Goal: Task Accomplishment & Management: Manage account settings

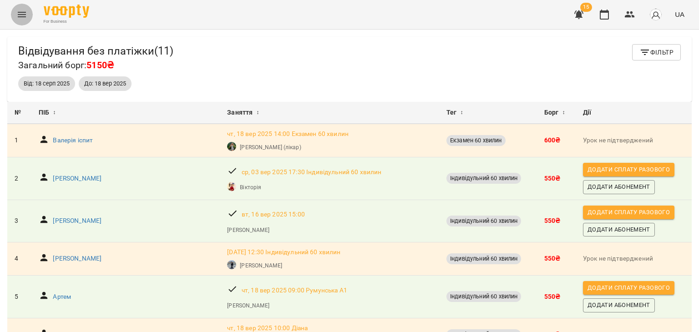
drag, startPoint x: 0, startPoint y: 0, endPoint x: 19, endPoint y: 13, distance: 23.2
click at [19, 13] on icon "Menu" at bounding box center [21, 14] width 11 height 11
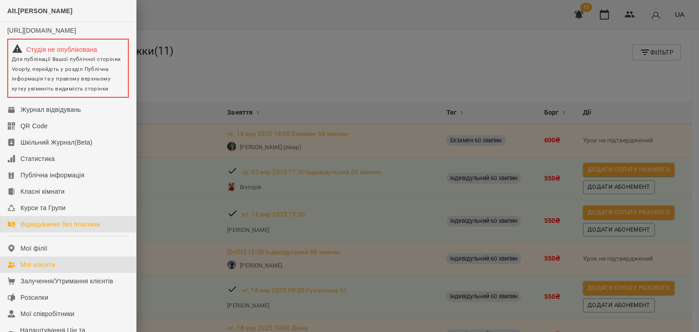
click at [58, 273] on link "Мої клієнти" at bounding box center [68, 265] width 136 height 16
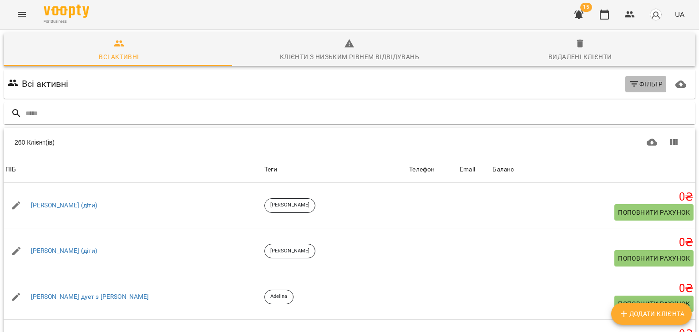
click at [635, 83] on span "Фільтр" at bounding box center [646, 84] width 34 height 11
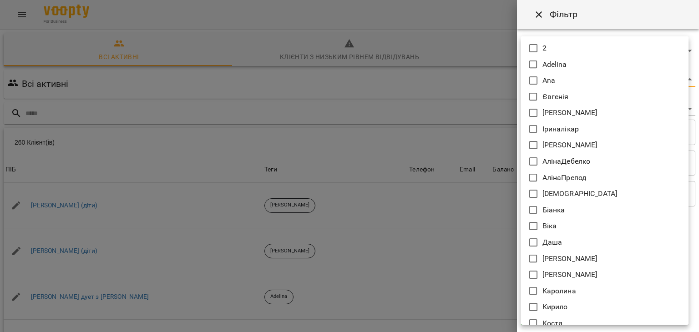
click at [546, 75] on body "For Business 15 UA Всі активні Клієнти з низьким рівнем відвідувань Видалені кл…" at bounding box center [349, 237] width 699 height 474
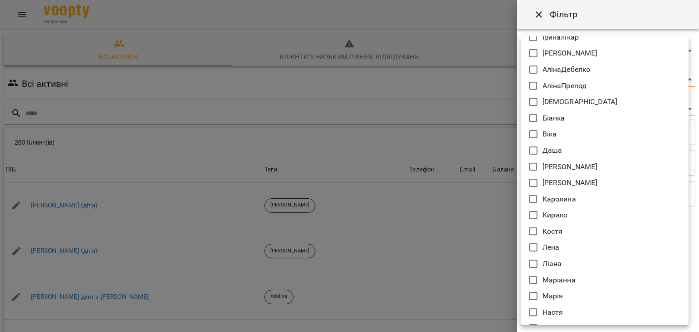
scroll to position [243, 0]
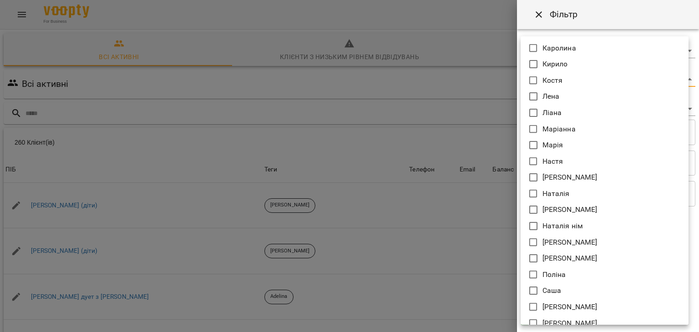
click at [570, 212] on p "[PERSON_NAME]" at bounding box center [569, 209] width 55 height 11
type input "**********"
click at [446, 213] on div at bounding box center [349, 166] width 699 height 332
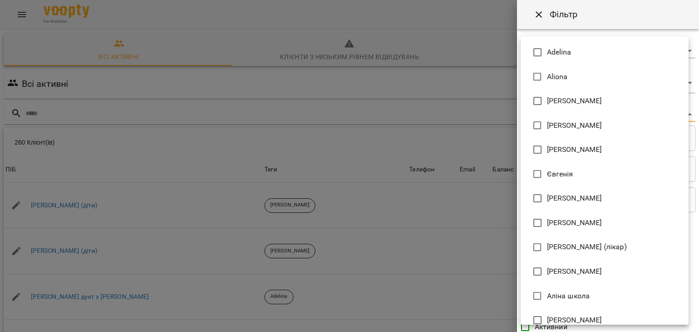
drag, startPoint x: 547, startPoint y: 114, endPoint x: 565, endPoint y: 189, distance: 77.2
click at [565, 189] on body "For Business 15 UA Всі активні Клієнти з низьким рівнем відвідувань Видалені кл…" at bounding box center [349, 237] width 699 height 474
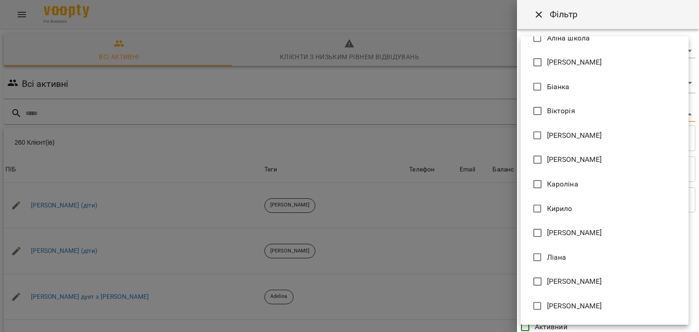
scroll to position [258, 0]
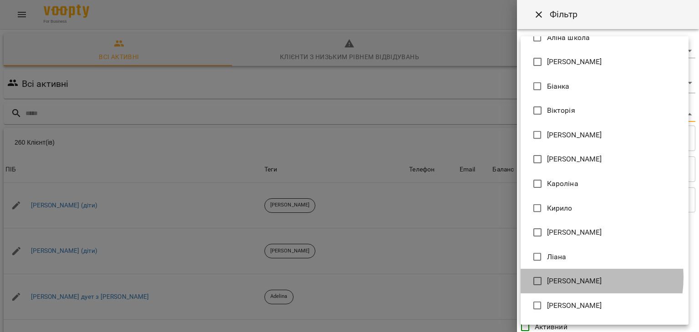
click at [568, 277] on span "[PERSON_NAME]" at bounding box center [574, 281] width 55 height 11
type input "**********"
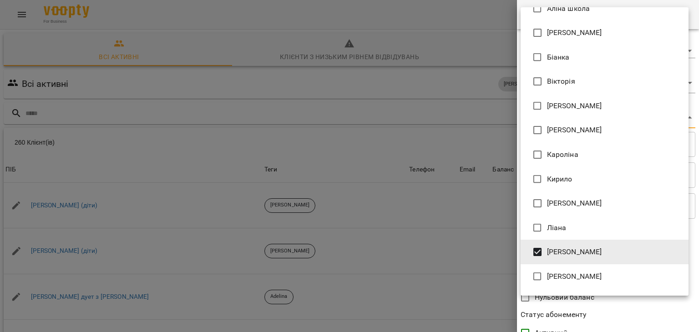
click at [446, 256] on div at bounding box center [349, 166] width 699 height 332
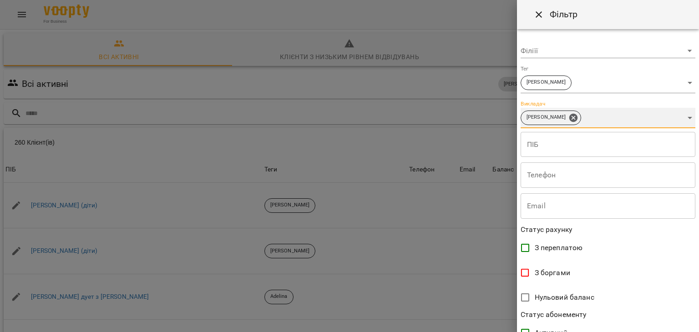
scroll to position [187, 0]
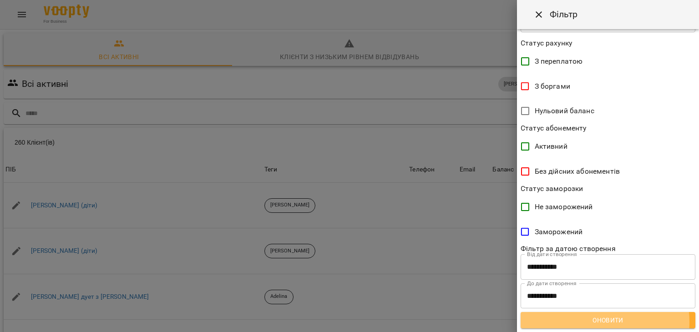
click at [592, 322] on span "Оновити" at bounding box center [608, 320] width 160 height 11
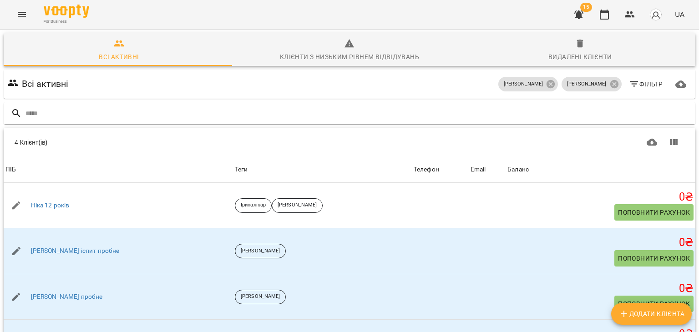
scroll to position [53, 0]
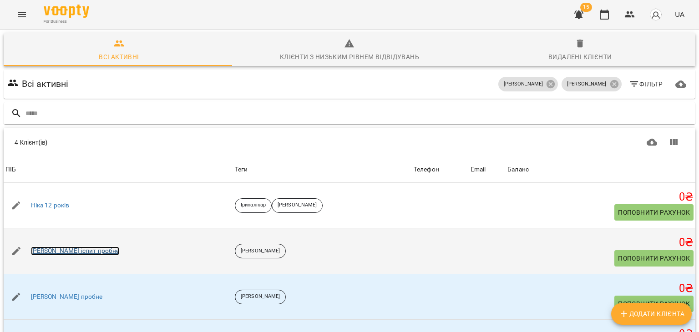
click at [76, 247] on link "[PERSON_NAME] іспит пробне" at bounding box center [75, 251] width 89 height 9
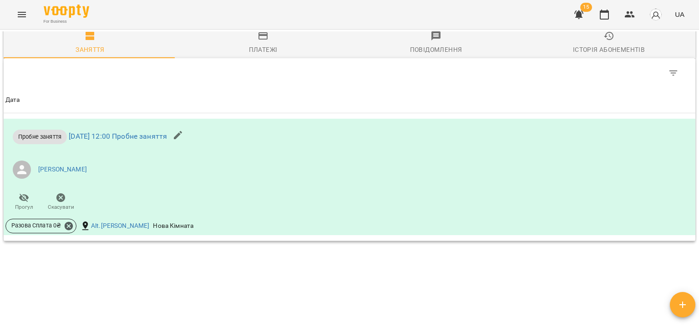
scroll to position [483, 0]
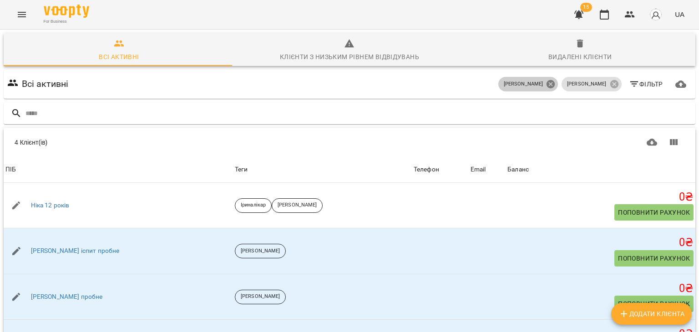
click at [547, 82] on icon at bounding box center [551, 84] width 8 height 8
click at [610, 86] on icon at bounding box center [614, 84] width 8 height 8
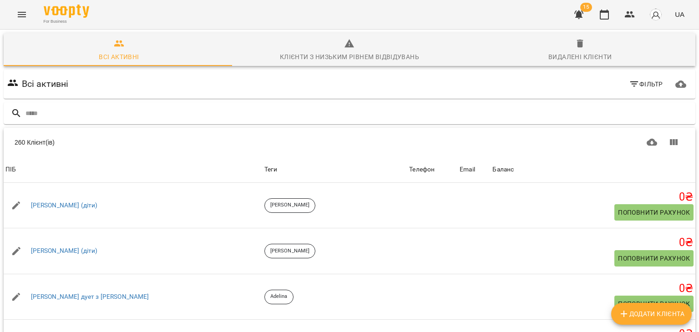
drag, startPoint x: 617, startPoint y: 86, endPoint x: 624, endPoint y: 86, distance: 7.3
click at [624, 86] on div "Фільтр" at bounding box center [645, 84] width 45 height 20
click at [629, 86] on icon "button" at bounding box center [634, 84] width 11 height 11
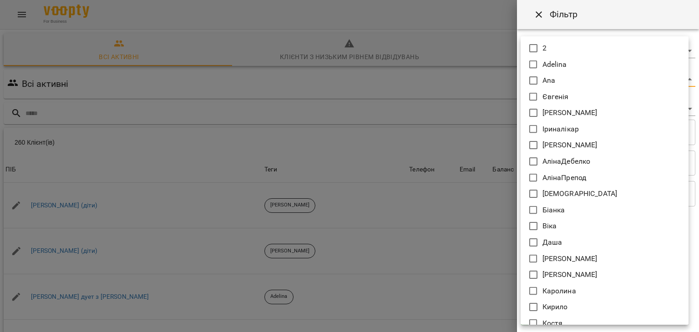
click at [565, 78] on body "For Business 15 UA Всі активні Клієнти з низьким рівнем відвідувань Видалені кл…" at bounding box center [349, 237] width 699 height 474
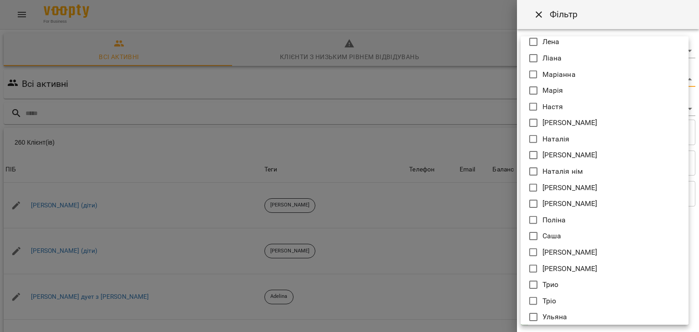
scroll to position [298, 0]
click at [575, 168] on p "Наталія нім" at bounding box center [562, 171] width 41 height 11
type input "**********"
click at [432, 126] on div at bounding box center [349, 166] width 699 height 332
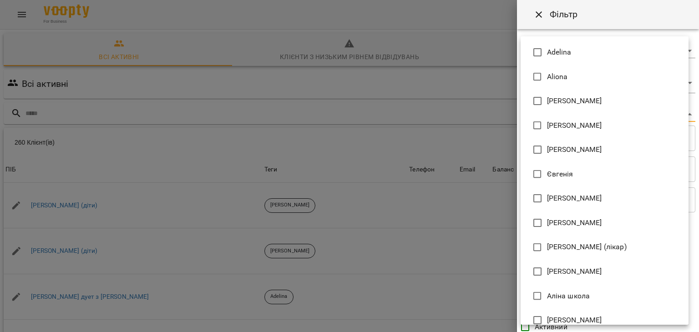
drag, startPoint x: 547, startPoint y: 119, endPoint x: 562, endPoint y: 207, distance: 89.4
click at [562, 207] on body "For Business 15 UA Всі активні Клієнти з низьким рівнем відвідувань Видалені кл…" at bounding box center [349, 237] width 699 height 474
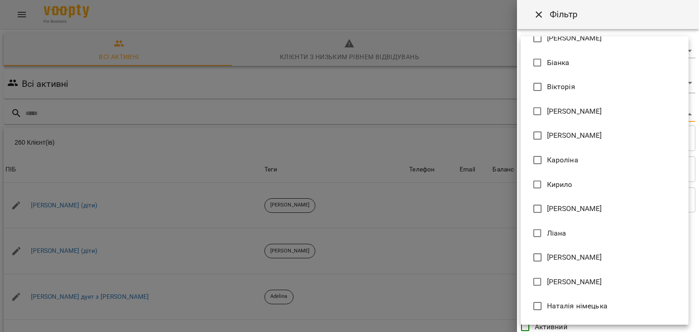
scroll to position [346, 0]
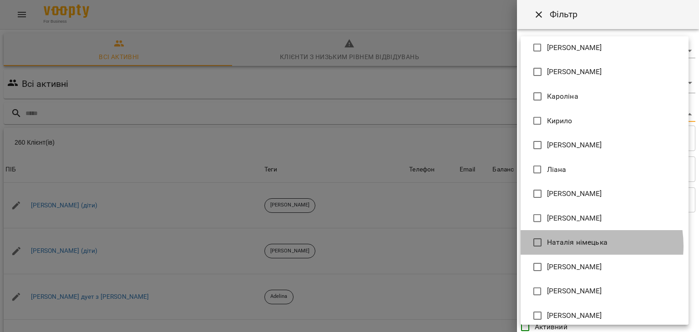
click at [572, 246] on span "Наталія німецька" at bounding box center [577, 242] width 61 height 11
type input "**********"
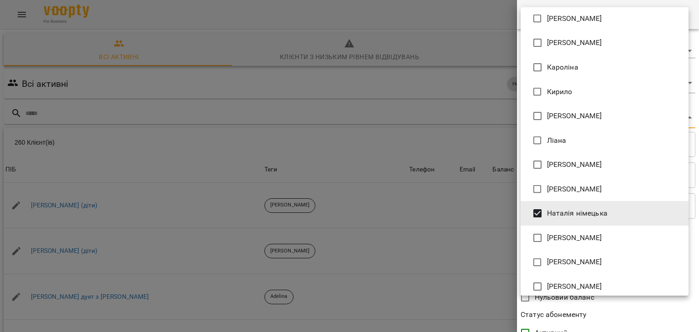
click at [467, 237] on div at bounding box center [349, 166] width 699 height 332
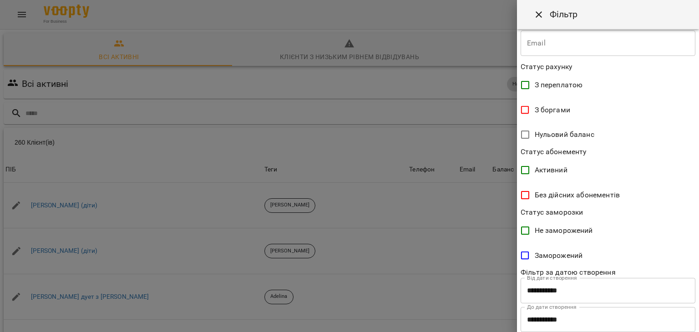
scroll to position [187, 0]
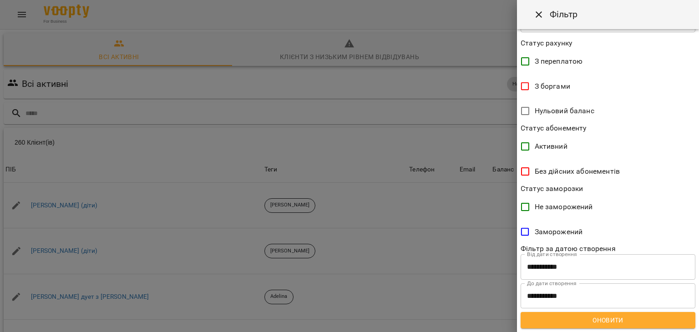
click at [626, 318] on span "Оновити" at bounding box center [608, 320] width 160 height 11
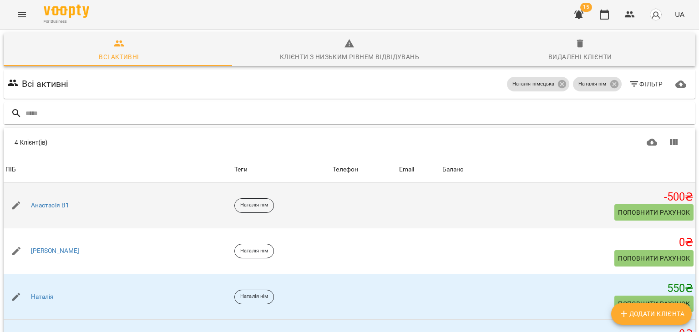
scroll to position [53, 0]
click at [66, 201] on link "Анастасія В1" at bounding box center [50, 205] width 39 height 9
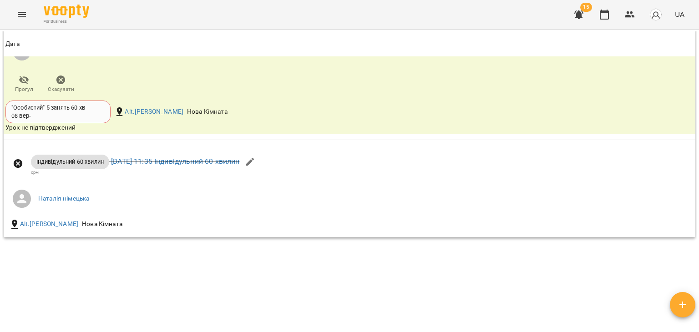
scroll to position [1085, 0]
